Goal: Task Accomplishment & Management: Complete application form

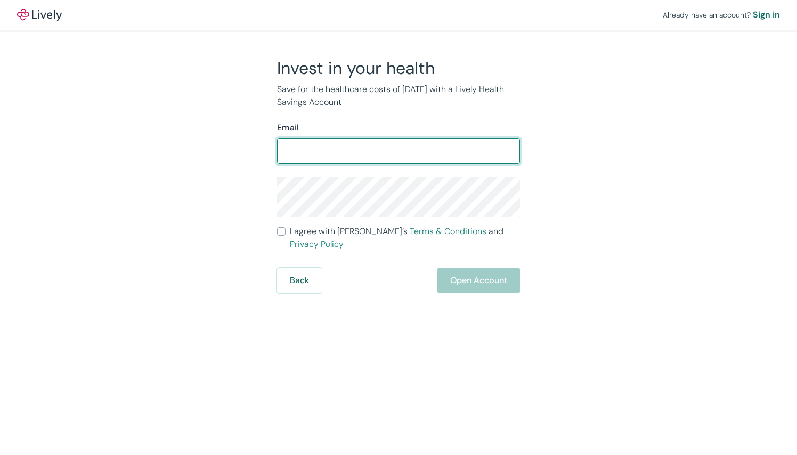
click at [326, 159] on input "Email" at bounding box center [398, 151] width 243 height 21
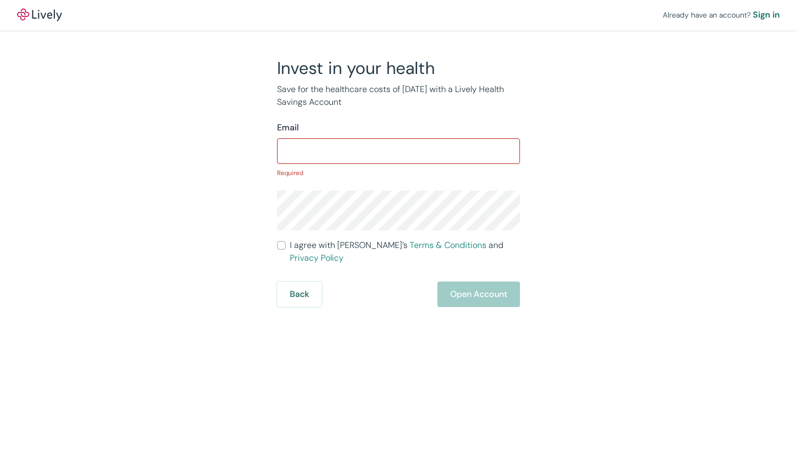
click at [401, 140] on div "​" at bounding box center [398, 151] width 243 height 26
click at [349, 153] on input "Email" at bounding box center [398, 151] width 243 height 21
type input "[EMAIL_ADDRESS][DOMAIN_NAME]"
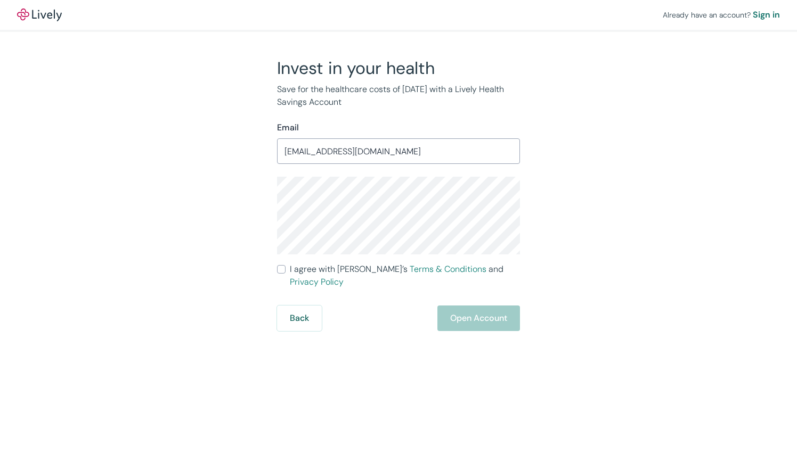
click at [214, 202] on div "Invest in your health Save for the healthcare costs of [DATE] with a Lively Hea…" at bounding box center [391, 195] width 511 height 274
click at [295, 267] on span "I agree with Lively’s Terms & Conditions and Privacy Policy" at bounding box center [405, 276] width 230 height 26
click at [285, 267] on input "I agree with Lively’s Terms & Conditions and Privacy Policy" at bounding box center [281, 269] width 9 height 9
checkbox input "true"
click at [473, 306] on button "Open Account" at bounding box center [478, 319] width 83 height 26
